Goal: Check status: Check status

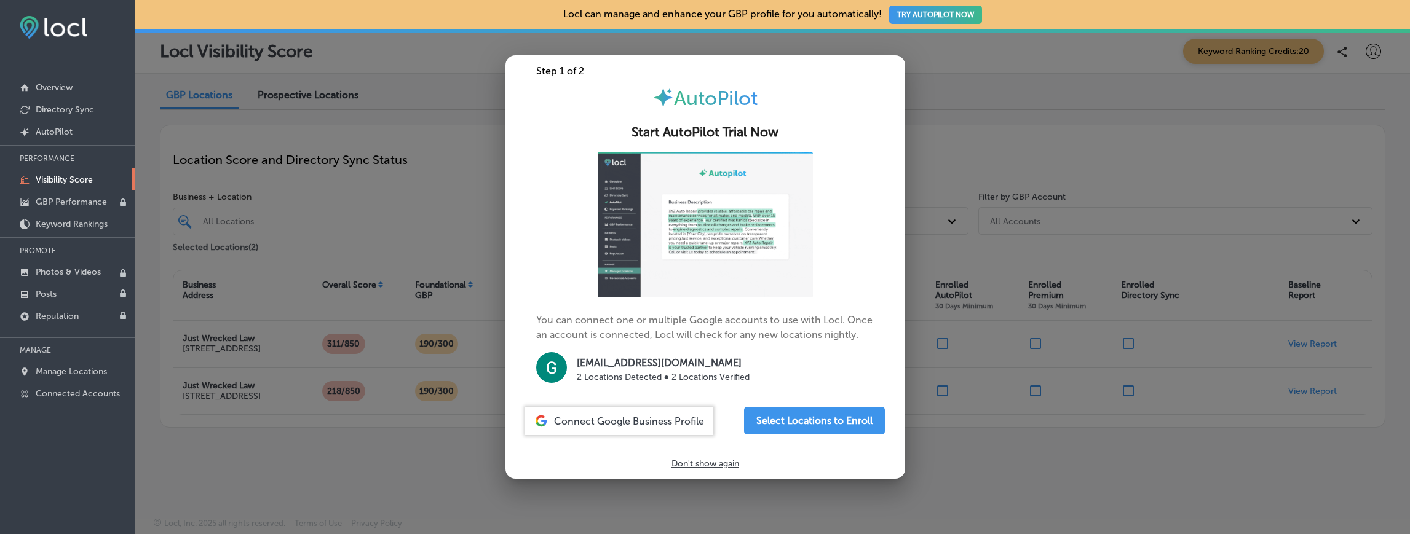
click at [710, 509] on div at bounding box center [705, 267] width 1410 height 534
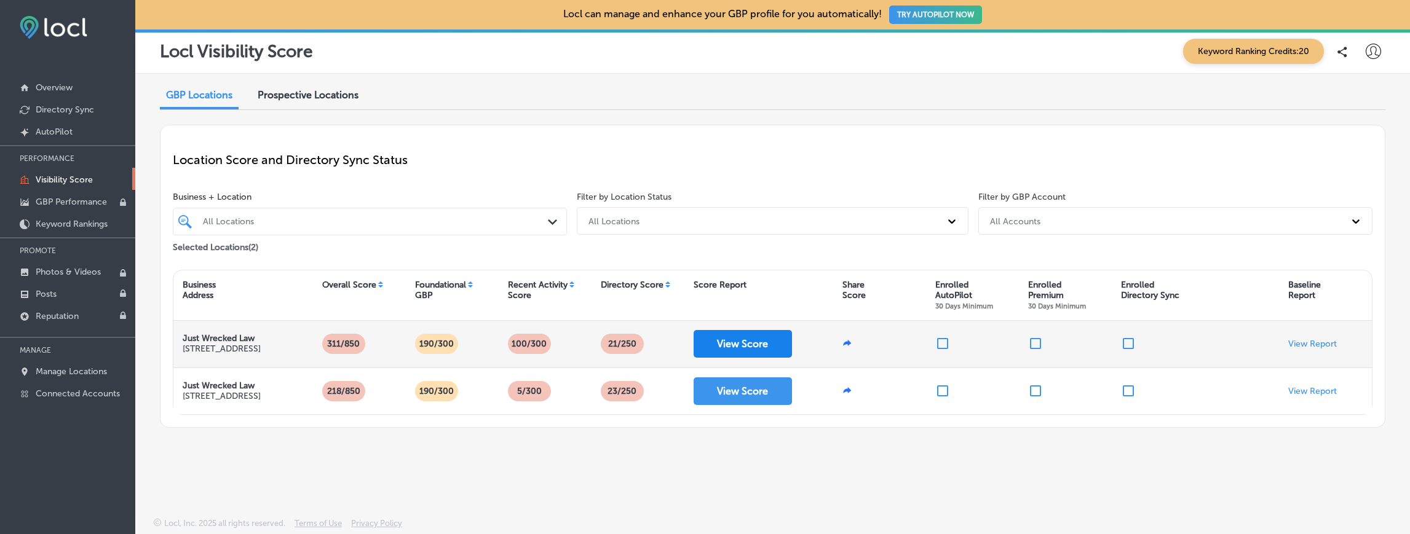
click at [742, 341] on button "View Score" at bounding box center [743, 344] width 98 height 28
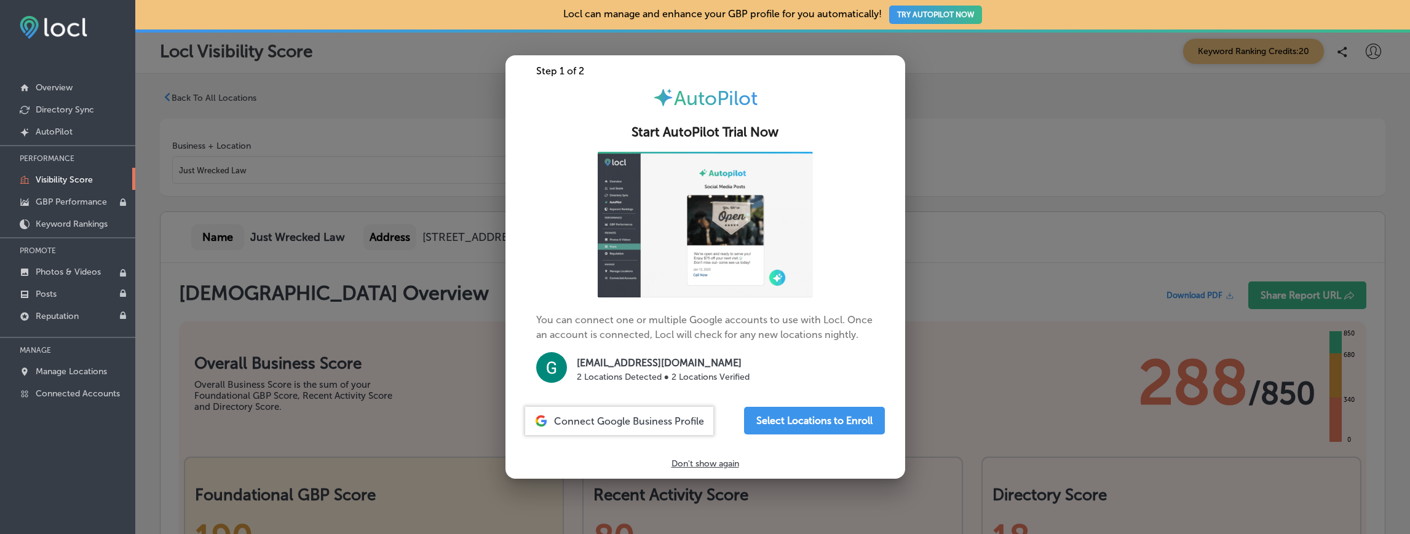
click at [980, 300] on div at bounding box center [705, 267] width 1410 height 534
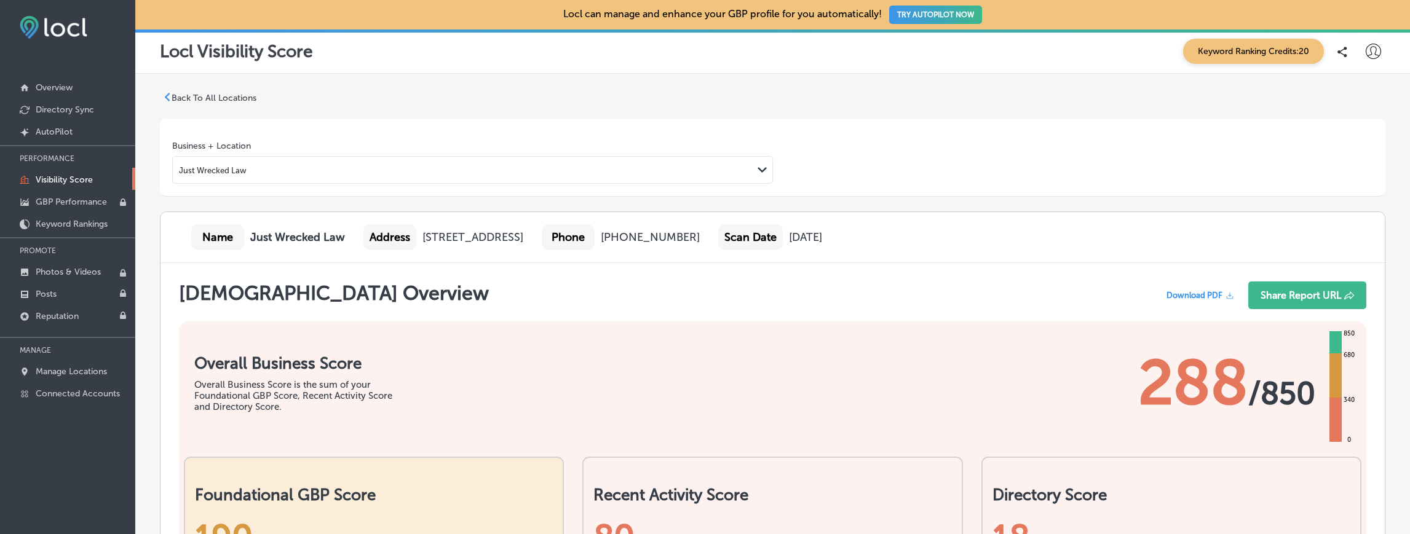
click at [213, 95] on p "Back To All Locations" at bounding box center [214, 98] width 85 height 10
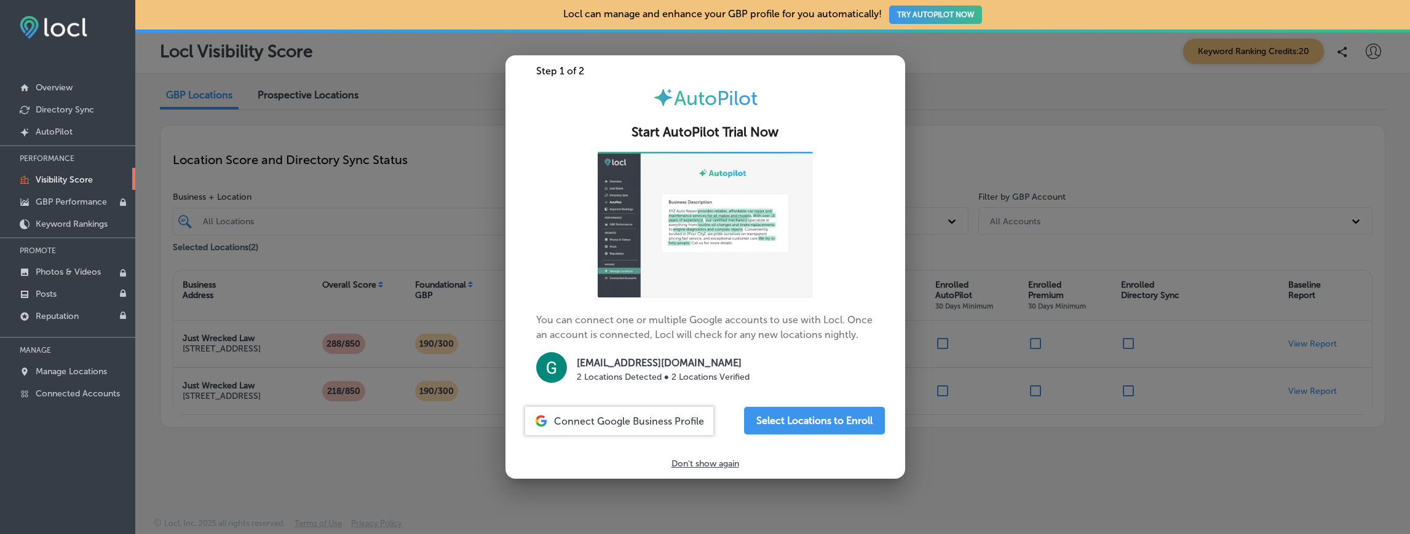
click at [984, 82] on div at bounding box center [705, 267] width 1410 height 534
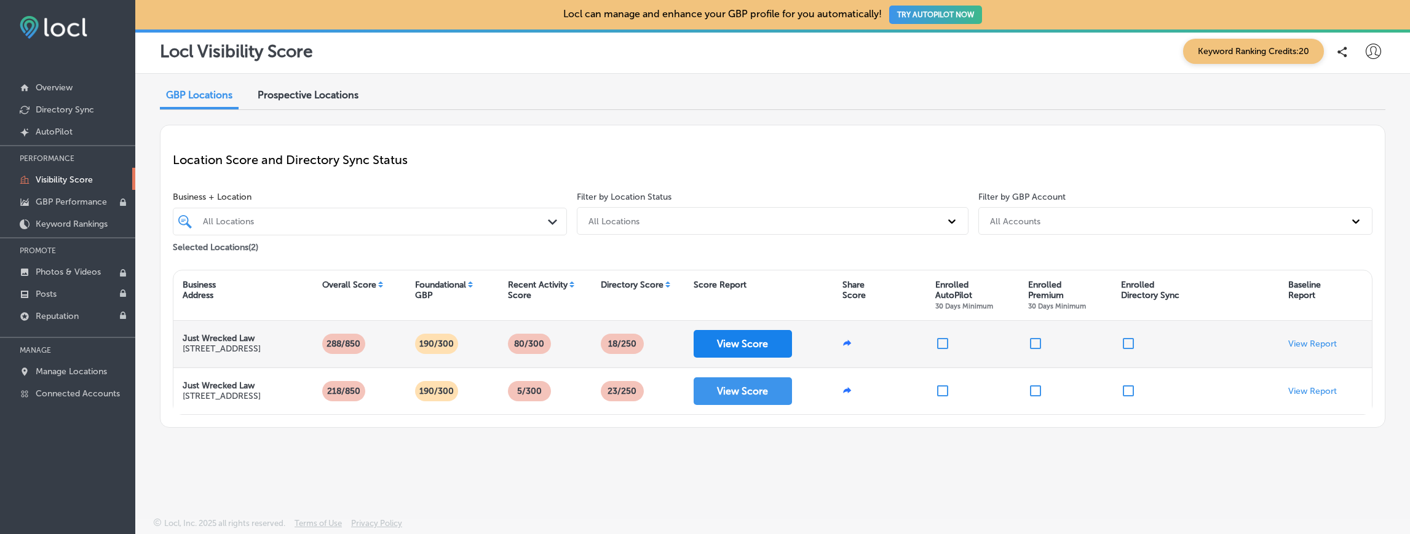
click at [736, 343] on button "View Score" at bounding box center [743, 344] width 98 height 28
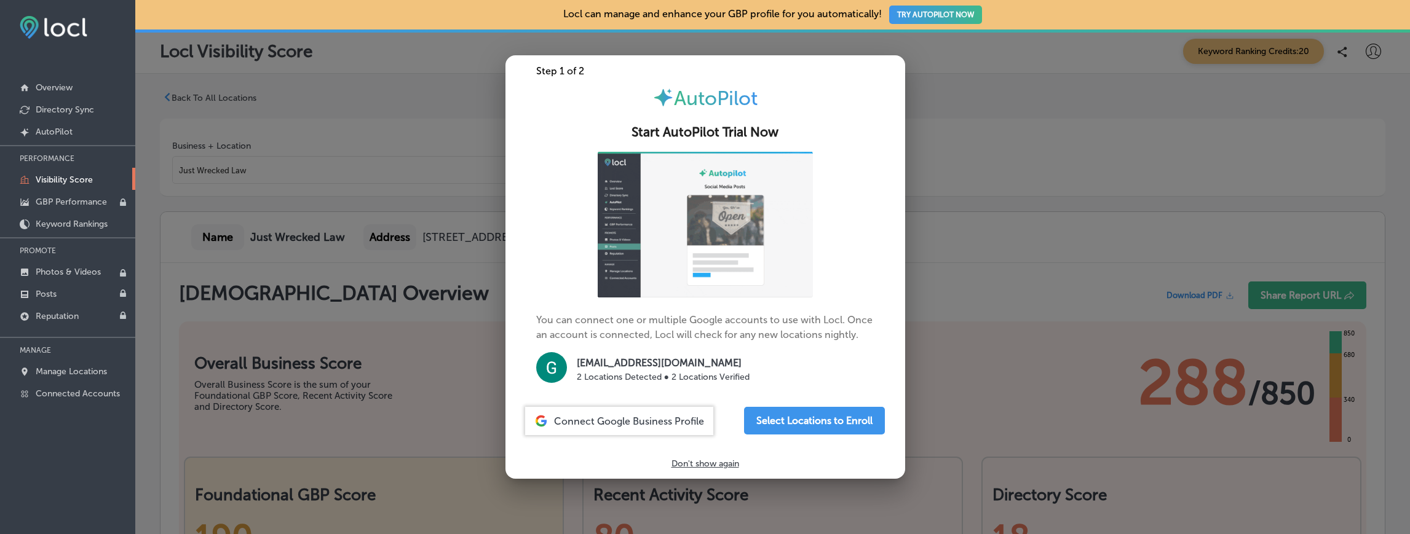
click at [936, 328] on div at bounding box center [705, 267] width 1410 height 534
